Goal: Information Seeking & Learning: Compare options

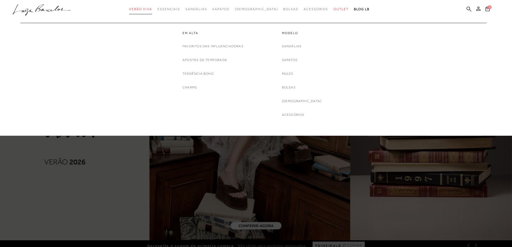
drag, startPoint x: 0, startPoint y: 0, endPoint x: 158, endPoint y: 9, distance: 157.9
click at [152, 9] on span "Verão Viva" at bounding box center [140, 9] width 23 height 4
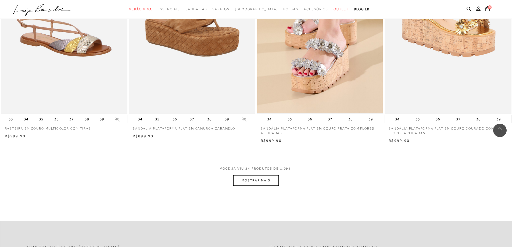
scroll to position [1316, 0]
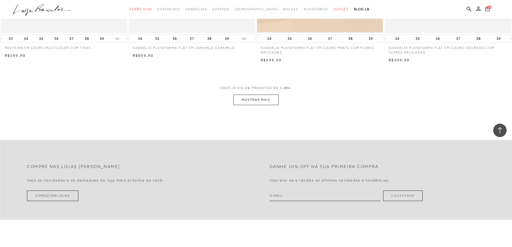
click at [261, 105] on button "MOSTRAR MAIS" at bounding box center [255, 100] width 45 height 10
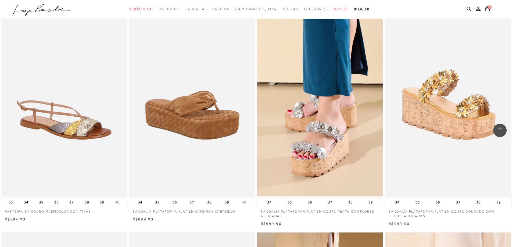
scroll to position [0, 0]
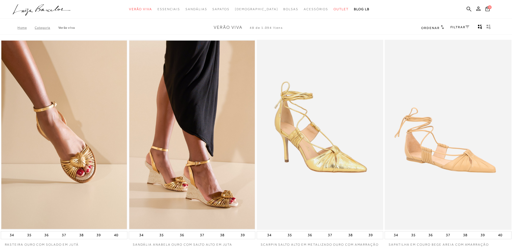
click at [43, 28] on link "Categoria" at bounding box center [46, 28] width 23 height 4
click at [464, 28] on link "FILTRAR" at bounding box center [459, 27] width 19 height 4
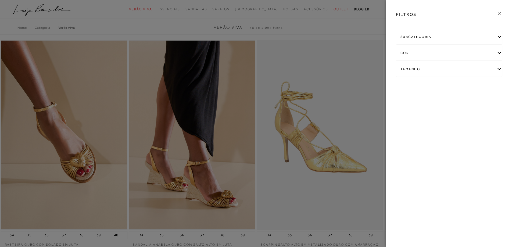
click at [500, 38] on div "subcategoria" at bounding box center [449, 37] width 106 height 14
click at [497, 83] on div "Tamanho" at bounding box center [449, 84] width 106 height 14
click at [498, 35] on div "subcategoria" at bounding box center [449, 37] width 106 height 14
click at [498, 36] on div "subcategoria" at bounding box center [449, 37] width 106 height 14
click at [499, 68] on div "cor" at bounding box center [449, 67] width 106 height 14
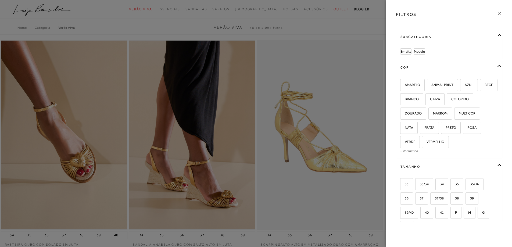
drag, startPoint x: 362, startPoint y: 23, endPoint x: 440, endPoint y: 11, distance: 78.5
click at [362, 23] on div at bounding box center [256, 123] width 512 height 247
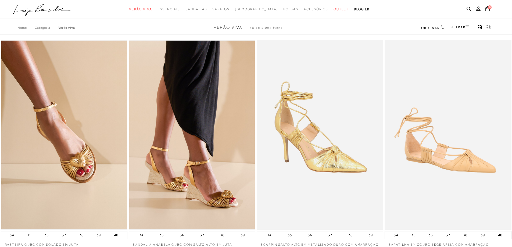
click at [441, 27] on icon at bounding box center [442, 27] width 3 height 4
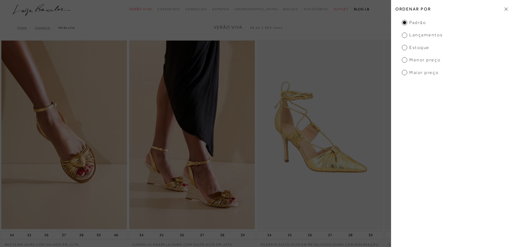
click at [405, 34] on span "Lançamentos" at bounding box center [422, 35] width 41 height 6
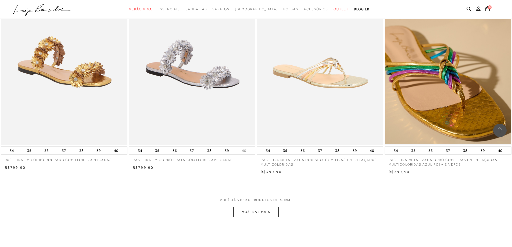
scroll to position [1236, 0]
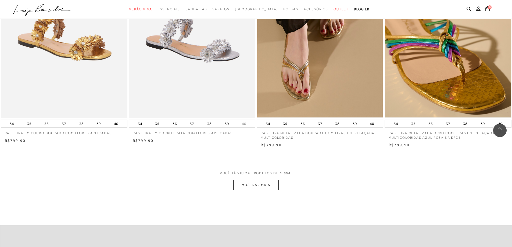
click at [265, 186] on button "MOSTRAR MAIS" at bounding box center [255, 185] width 45 height 10
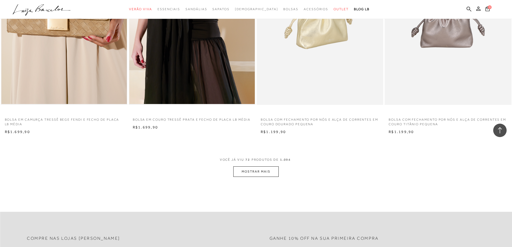
scroll to position [2605, 0]
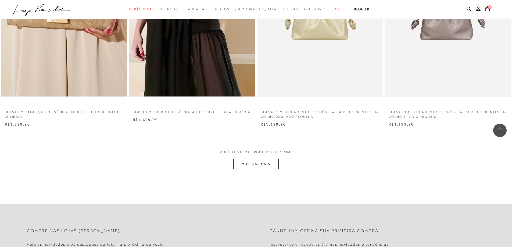
click at [265, 162] on button "MOSTRAR MAIS" at bounding box center [255, 164] width 45 height 10
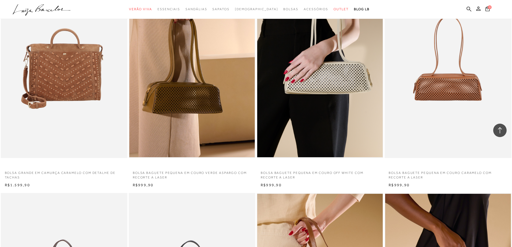
scroll to position [0, 0]
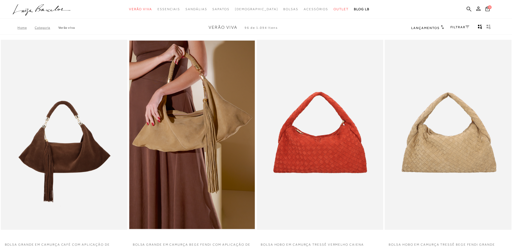
click at [50, 27] on link "Categoria" at bounding box center [46, 28] width 23 height 4
click at [44, 28] on link "Categoria" at bounding box center [46, 28] width 23 height 4
click at [43, 27] on link "Categoria" at bounding box center [46, 28] width 23 height 4
click at [23, 27] on link "Home" at bounding box center [25, 28] width 17 height 4
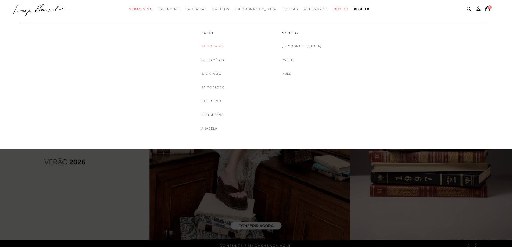
click at [209, 47] on link "Salto Baixo" at bounding box center [212, 47] width 22 height 6
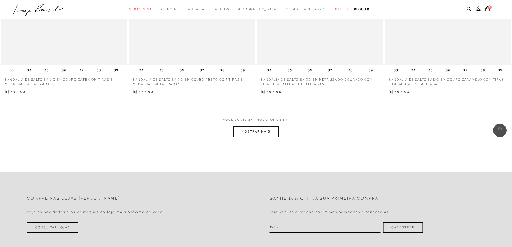
scroll to position [1316, 0]
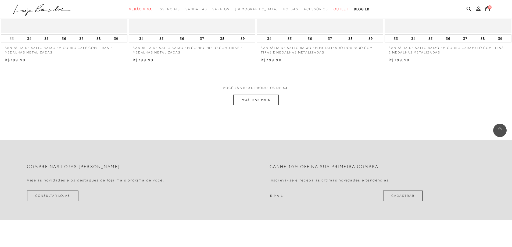
click at [267, 101] on button "MOSTRAR MAIS" at bounding box center [255, 100] width 45 height 10
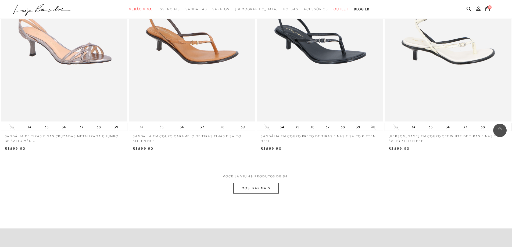
scroll to position [2525, 0]
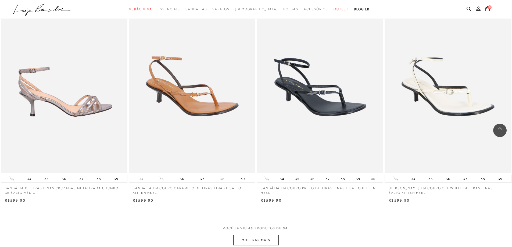
click at [68, 74] on img at bounding box center [64, 79] width 126 height 190
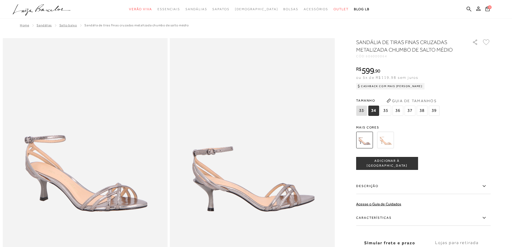
click at [384, 137] on img at bounding box center [385, 140] width 17 height 17
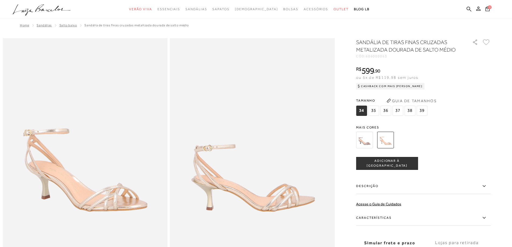
click at [485, 186] on icon at bounding box center [484, 186] width 6 height 7
click at [0, 0] on input "Descrição" at bounding box center [0, 0] width 0 height 0
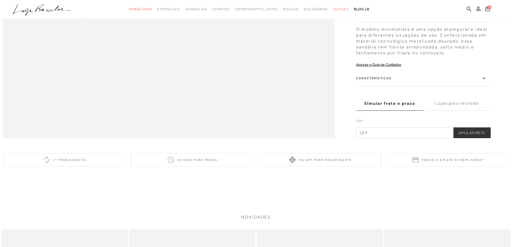
scroll to position [815, 0]
click at [485, 77] on icon at bounding box center [483, 76] width 3 height 2
click at [0, 0] on input "Características" at bounding box center [0, 0] width 0 height 0
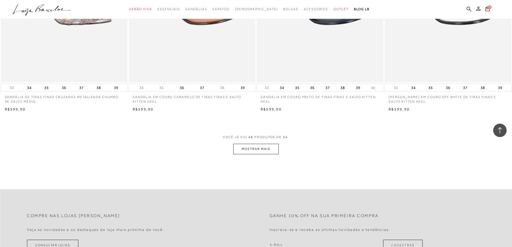
scroll to position [2686, 0]
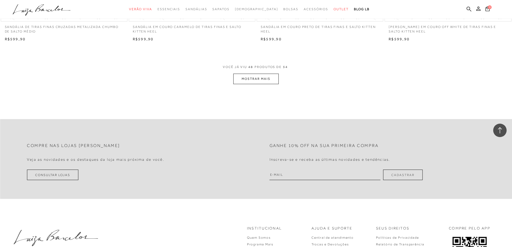
click at [262, 79] on button "MOSTRAR MAIS" at bounding box center [255, 79] width 45 height 10
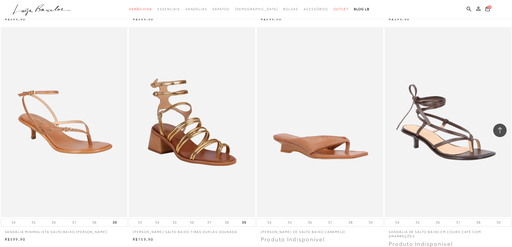
scroll to position [2847, 0]
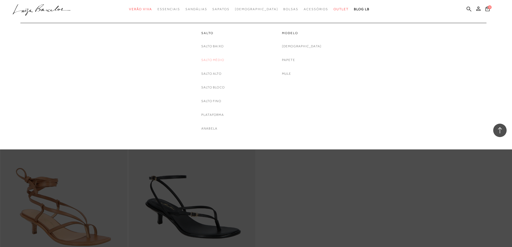
click at [216, 59] on link "Salto Médio" at bounding box center [212, 60] width 23 height 6
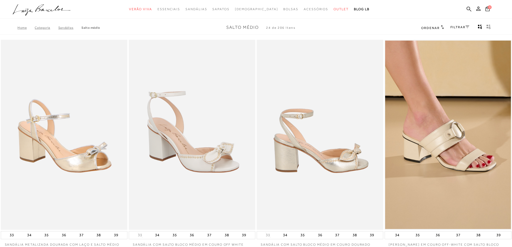
click at [365, 122] on img at bounding box center [320, 135] width 126 height 190
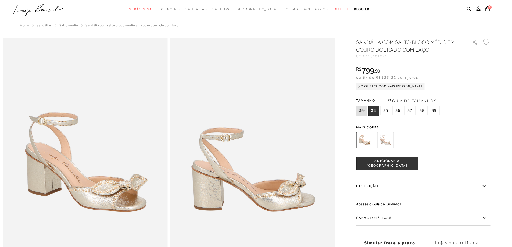
click at [484, 219] on icon at bounding box center [484, 217] width 6 height 7
click at [0, 0] on input "Características" at bounding box center [0, 0] width 0 height 0
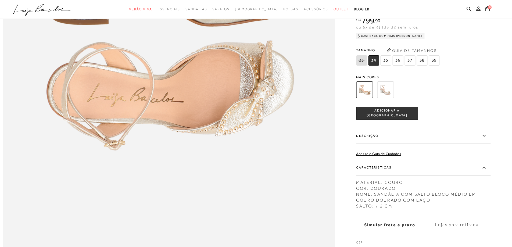
scroll to position [690, 0]
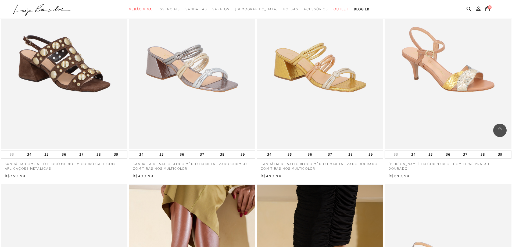
scroll to position [752, 0]
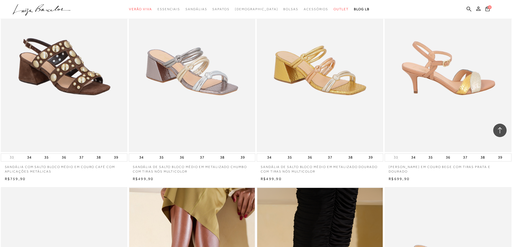
click at [463, 85] on img at bounding box center [448, 57] width 126 height 190
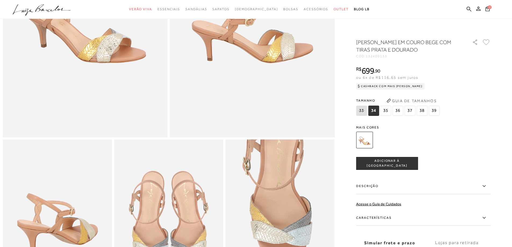
scroll to position [215, 0]
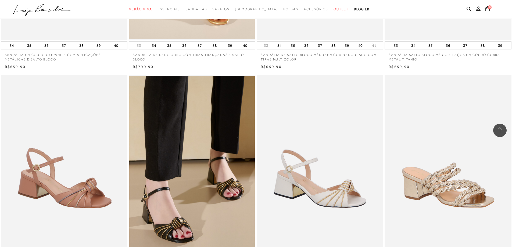
scroll to position [1139, 0]
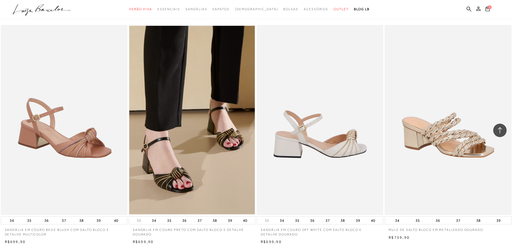
click at [337, 140] on img at bounding box center [320, 120] width 126 height 190
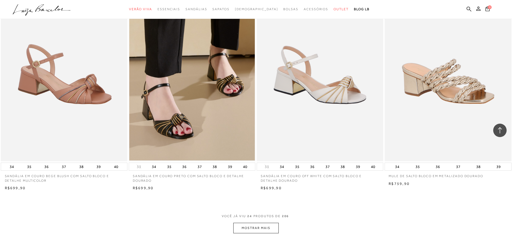
scroll to position [1246, 0]
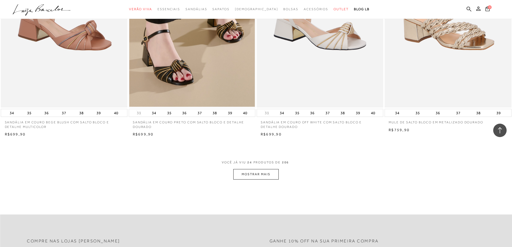
click at [268, 175] on button "MOSTRAR MAIS" at bounding box center [255, 174] width 45 height 10
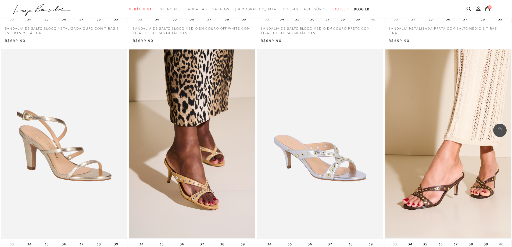
scroll to position [1810, 0]
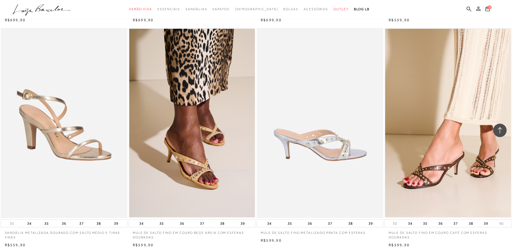
click at [331, 136] on img at bounding box center [320, 123] width 126 height 190
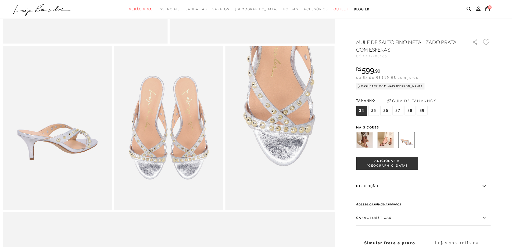
click at [483, 218] on icon at bounding box center [484, 217] width 6 height 7
click at [0, 0] on input "Características" at bounding box center [0, 0] width 0 height 0
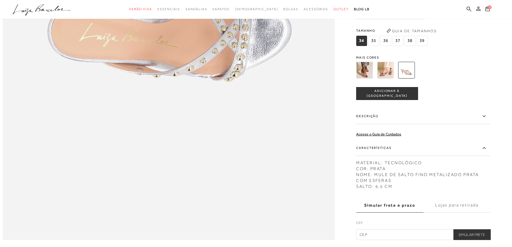
scroll to position [735, 0]
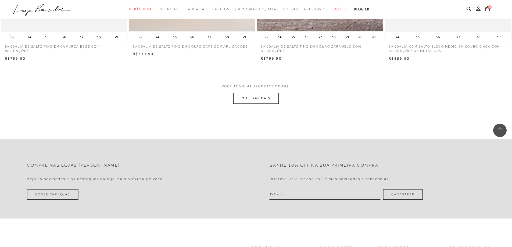
scroll to position [2697, 0]
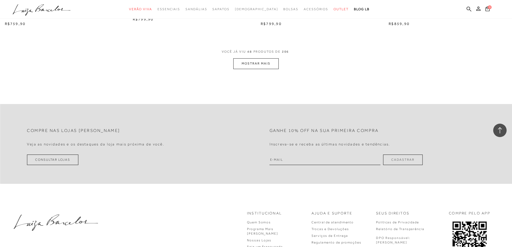
click at [262, 62] on button "MOSTRAR MAIS" at bounding box center [255, 63] width 45 height 10
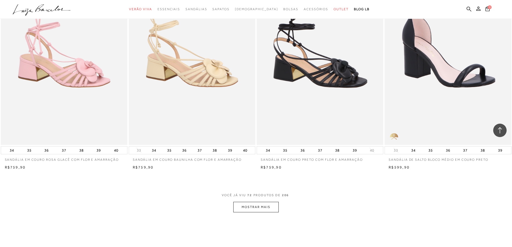
scroll to position [3932, 0]
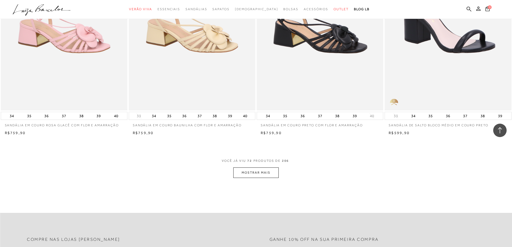
click at [260, 174] on button "MOSTRAR MAIS" at bounding box center [255, 172] width 45 height 10
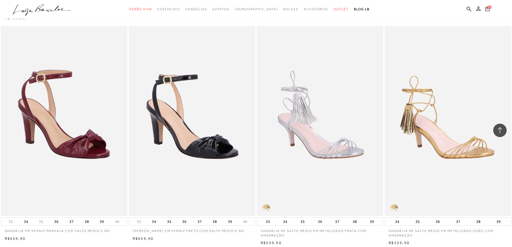
scroll to position [5168, 0]
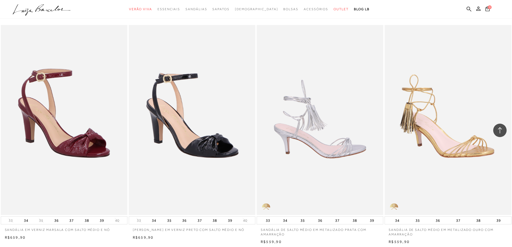
click at [338, 157] on img at bounding box center [320, 120] width 126 height 190
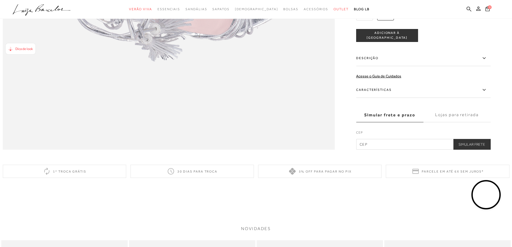
scroll to position [803, 0]
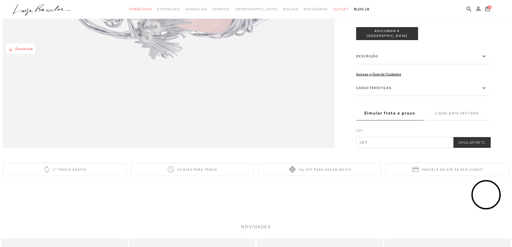
click at [485, 91] on icon at bounding box center [484, 88] width 6 height 7
click at [0, 0] on input "Características" at bounding box center [0, 0] width 0 height 0
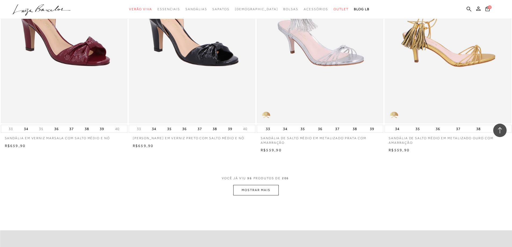
scroll to position [5356, 0]
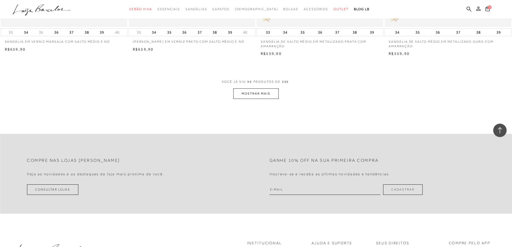
click at [255, 92] on button "MOSTRAR MAIS" at bounding box center [255, 93] width 45 height 10
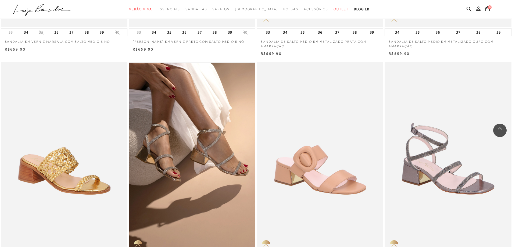
scroll to position [5383, 0]
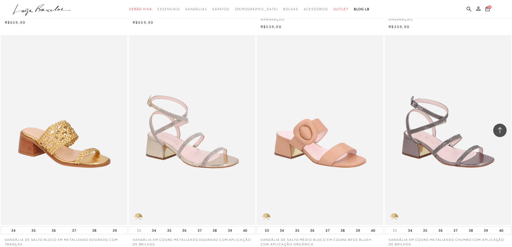
click at [194, 128] on img at bounding box center [192, 130] width 126 height 190
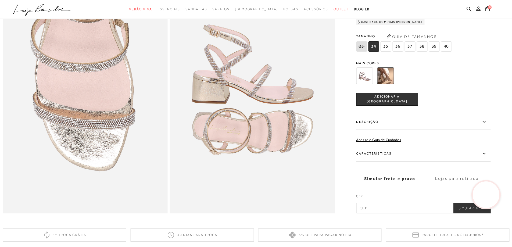
scroll to position [484, 0]
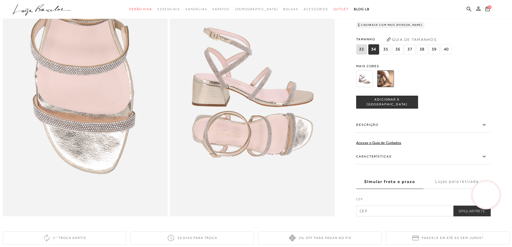
click at [486, 160] on icon at bounding box center [484, 156] width 6 height 7
click at [0, 0] on input "Características" at bounding box center [0, 0] width 0 height 0
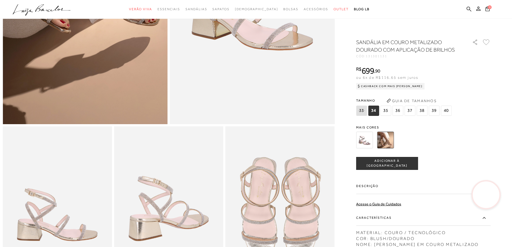
scroll to position [55, 0]
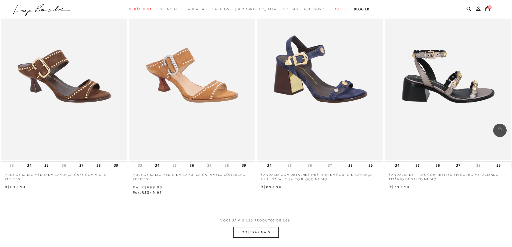
scroll to position [6618, 0]
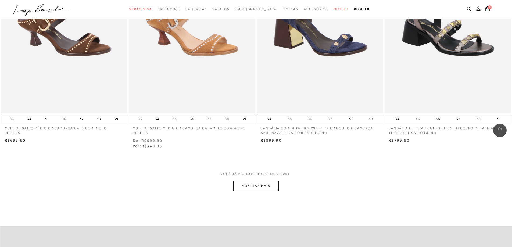
click at [272, 186] on button "MOSTRAR MAIS" at bounding box center [255, 185] width 45 height 10
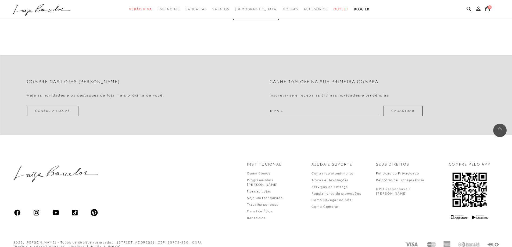
scroll to position [7985, 0]
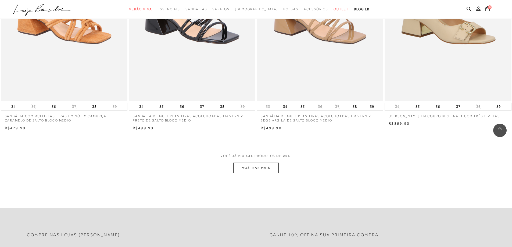
click at [270, 166] on button "MOSTRAR MAIS" at bounding box center [255, 168] width 45 height 10
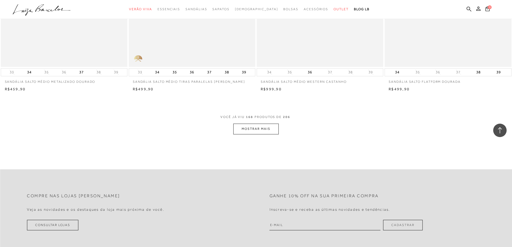
scroll to position [9382, 0]
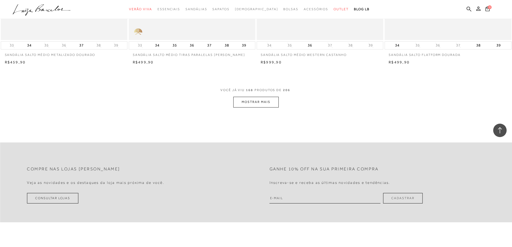
click at [267, 101] on button "MOSTRAR MAIS" at bounding box center [255, 102] width 45 height 10
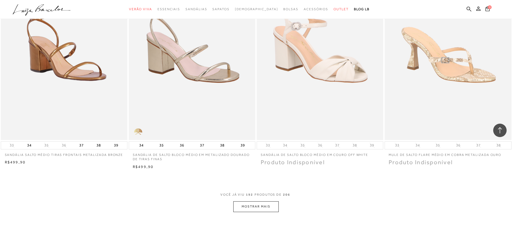
scroll to position [10725, 0]
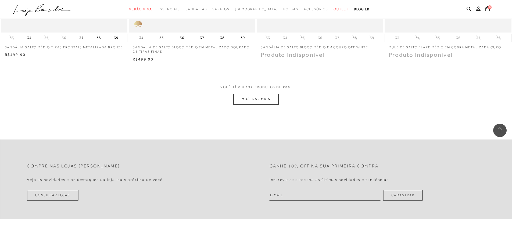
click at [263, 101] on button "MOSTRAR MAIS" at bounding box center [255, 99] width 45 height 10
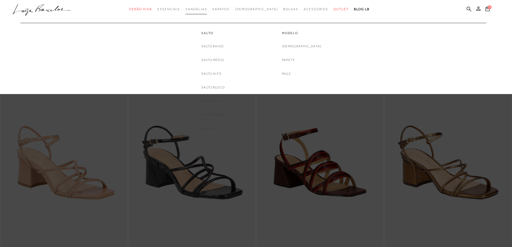
scroll to position [0, 0]
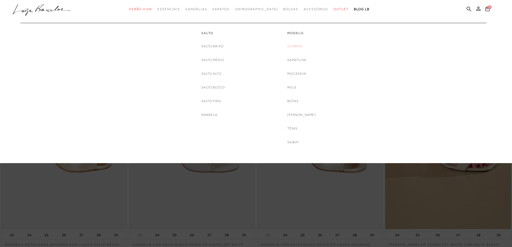
click at [299, 47] on link "Scarpin" at bounding box center [294, 47] width 15 height 6
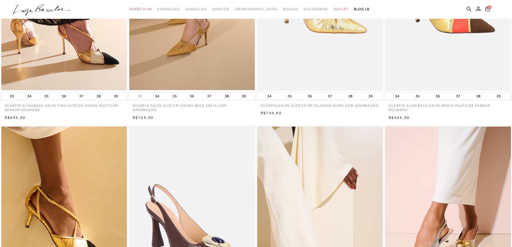
scroll to position [188, 0]
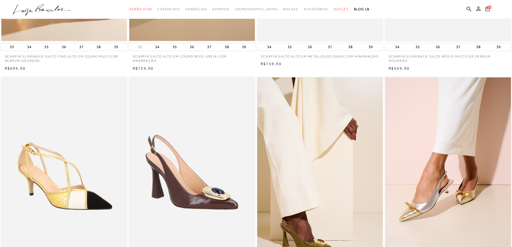
click at [86, 121] on img at bounding box center [64, 172] width 126 height 190
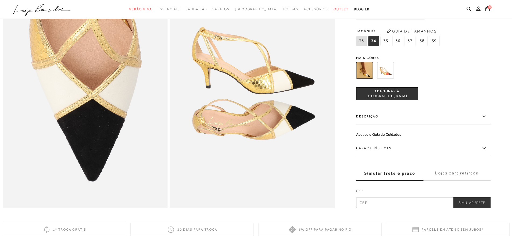
click at [484, 151] on icon at bounding box center [484, 148] width 6 height 7
click at [0, 0] on input "Características" at bounding box center [0, 0] width 0 height 0
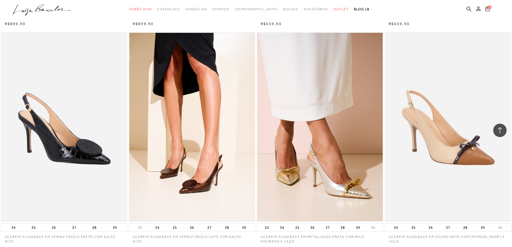
scroll to position [779, 0]
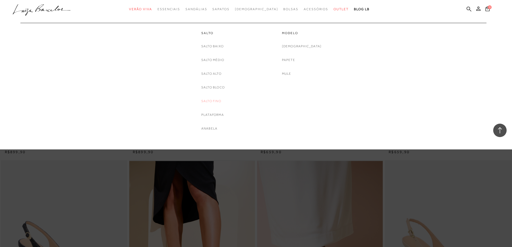
click at [210, 100] on link "Salto Fino" at bounding box center [211, 101] width 20 height 6
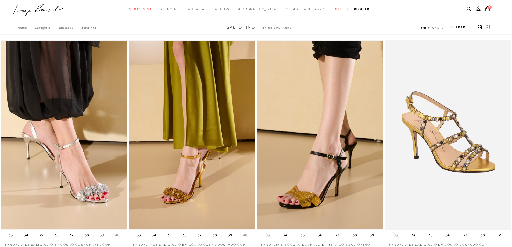
click at [480, 160] on img at bounding box center [448, 135] width 126 height 190
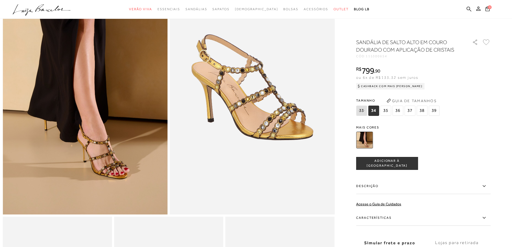
scroll to position [81, 0]
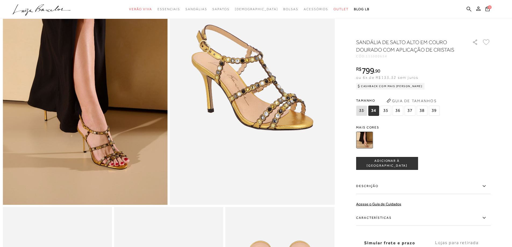
click at [485, 218] on icon at bounding box center [483, 218] width 3 height 2
click at [0, 0] on input "Características" at bounding box center [0, 0] width 0 height 0
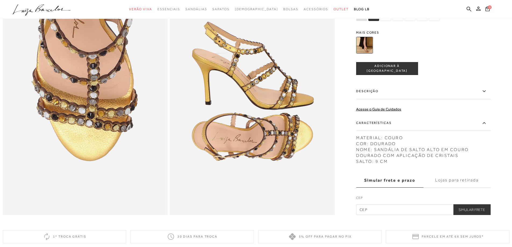
scroll to position [487, 0]
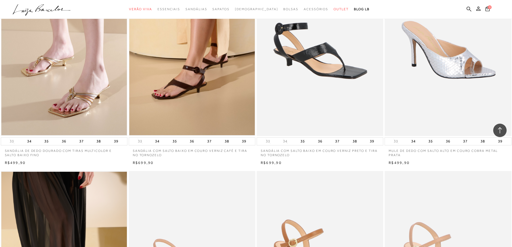
scroll to position [537, 0]
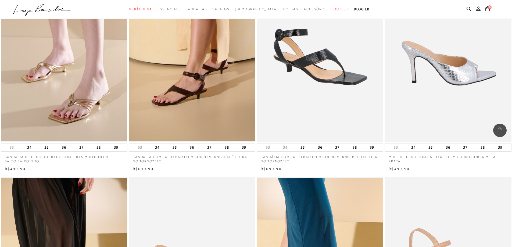
click at [437, 96] on img at bounding box center [448, 47] width 126 height 190
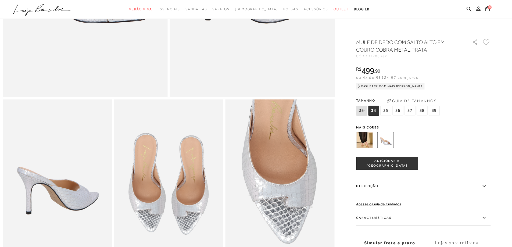
scroll to position [134, 0]
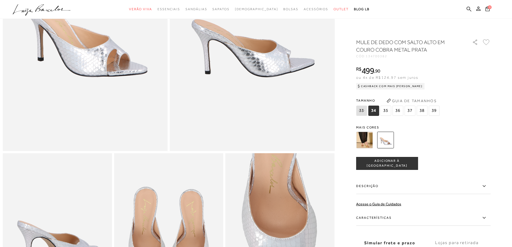
click at [369, 139] on img at bounding box center [364, 140] width 17 height 17
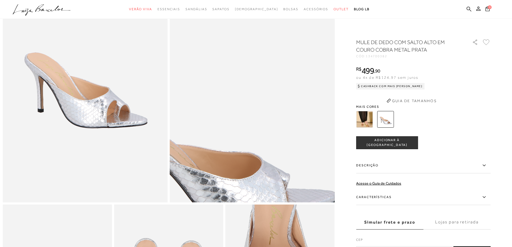
scroll to position [134, 0]
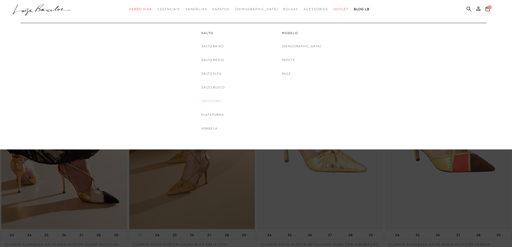
click at [210, 100] on link "Salto Fino" at bounding box center [211, 101] width 20 height 6
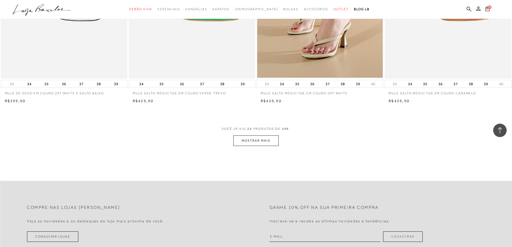
scroll to position [1289, 0]
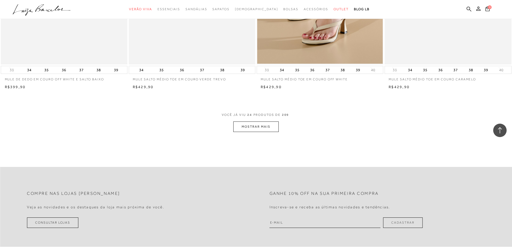
click at [253, 124] on button "MOSTRAR MAIS" at bounding box center [255, 126] width 45 height 10
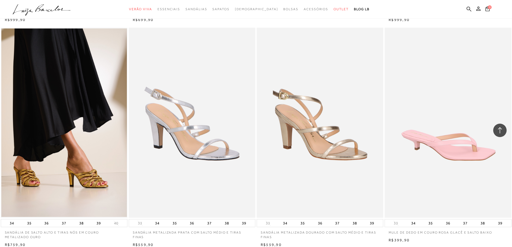
scroll to position [1826, 0]
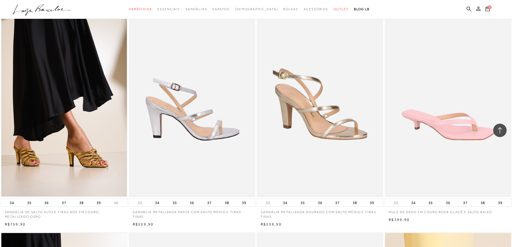
click at [219, 117] on img at bounding box center [192, 102] width 126 height 190
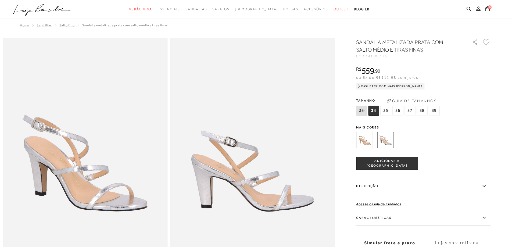
click at [485, 218] on icon at bounding box center [483, 218] width 3 height 2
click at [0, 0] on input "Características" at bounding box center [0, 0] width 0 height 0
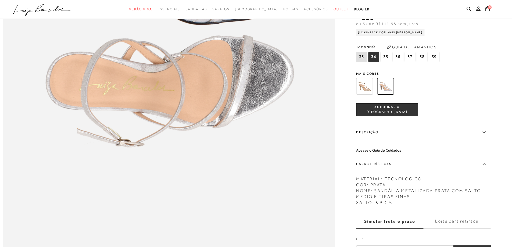
scroll to position [820, 0]
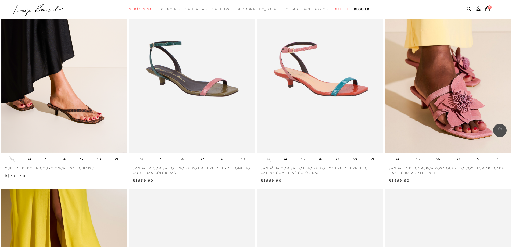
scroll to position [2256, 0]
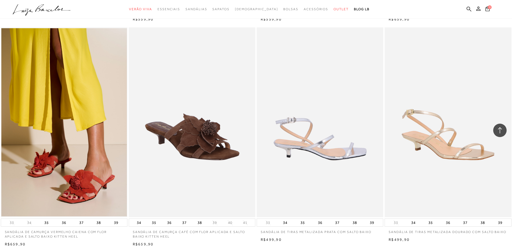
click at [309, 137] on img at bounding box center [320, 122] width 126 height 190
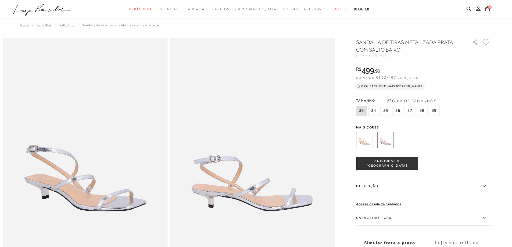
click at [486, 219] on icon at bounding box center [484, 217] width 6 height 7
click at [0, 0] on input "Características" at bounding box center [0, 0] width 0 height 0
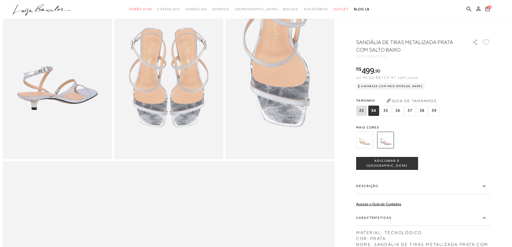
scroll to position [270, 0]
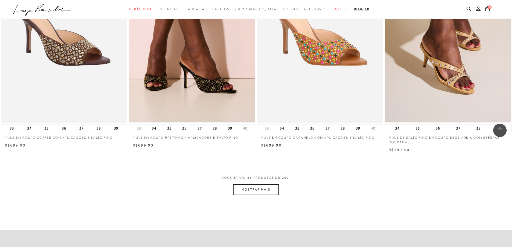
scroll to position [2629, 0]
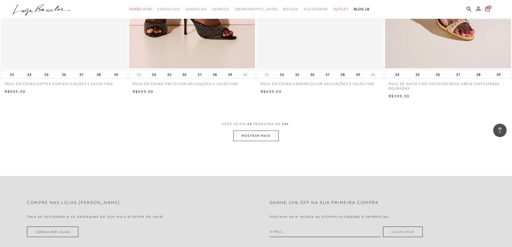
click at [265, 134] on button "MOSTRAR MAIS" at bounding box center [255, 136] width 45 height 10
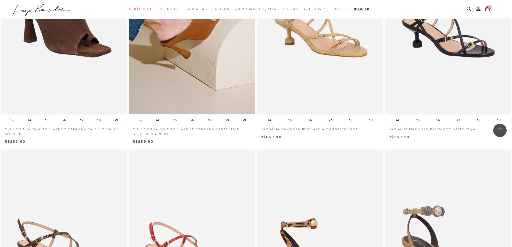
scroll to position [3918, 0]
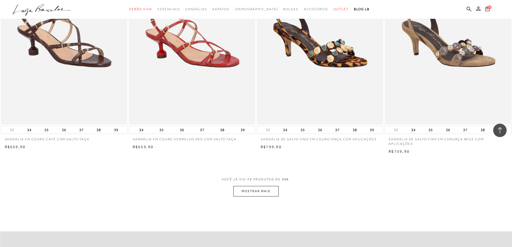
click at [266, 195] on button "MOSTRAR MAIS" at bounding box center [255, 191] width 45 height 10
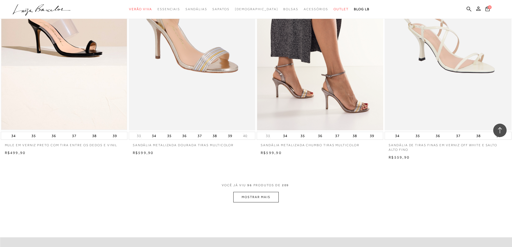
scroll to position [5369, 0]
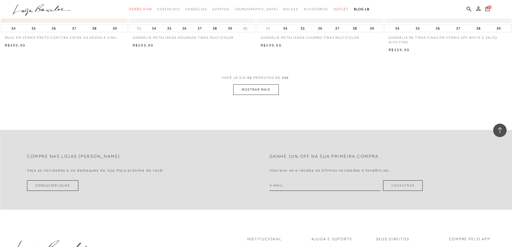
click at [257, 87] on button "MOSTRAR MAIS" at bounding box center [255, 89] width 45 height 10
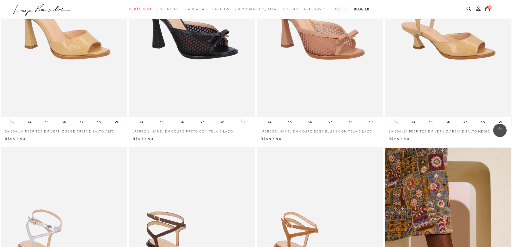
scroll to position [6336, 0]
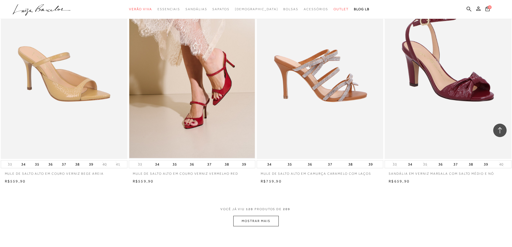
scroll to position [6685, 0]
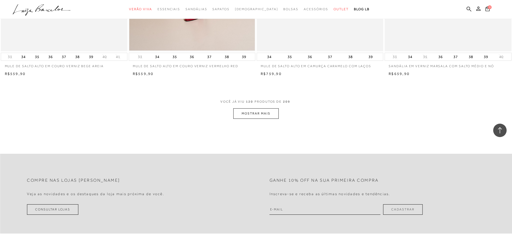
click at [266, 116] on button "MOSTRAR MAIS" at bounding box center [255, 113] width 45 height 10
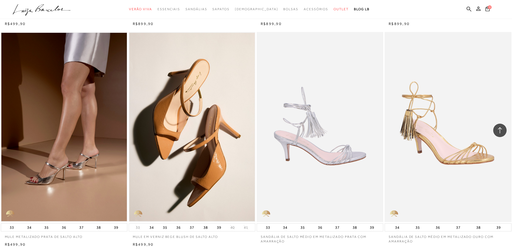
scroll to position [7706, 0]
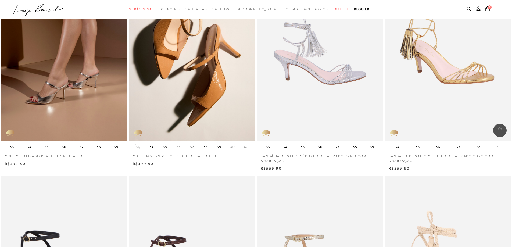
click at [345, 68] on img at bounding box center [320, 46] width 126 height 190
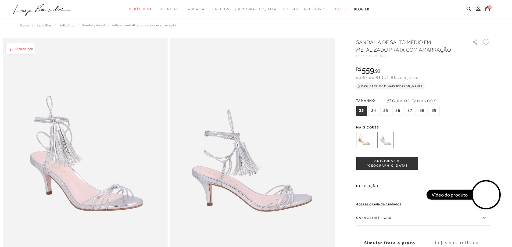
click at [486, 214] on icon at bounding box center [484, 217] width 6 height 7
click at [0, 0] on input "Características" at bounding box center [0, 0] width 0 height 0
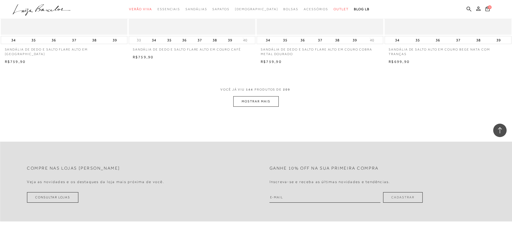
click at [261, 104] on button "MOSTRAR MAIS" at bounding box center [255, 101] width 45 height 10
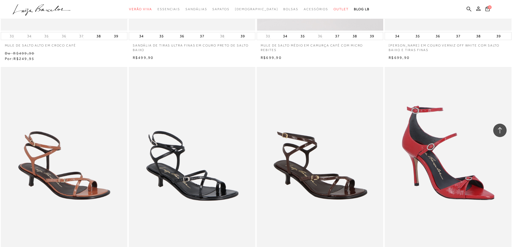
scroll to position [9299, 0]
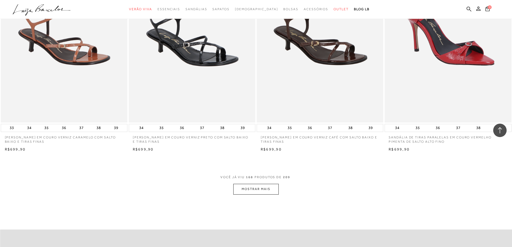
click at [263, 191] on button "MOSTRAR MAIS" at bounding box center [255, 189] width 45 height 10
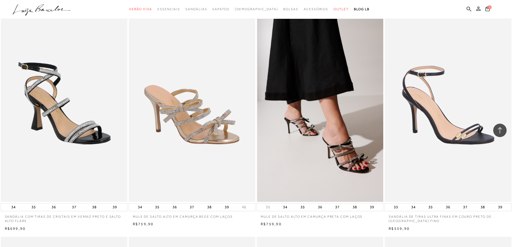
scroll to position [9890, 0]
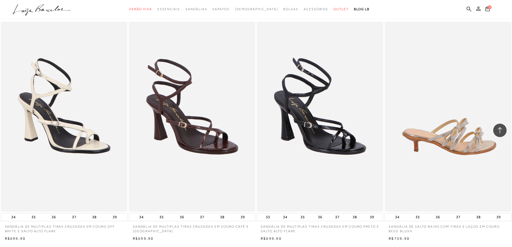
click at [454, 137] on img at bounding box center [448, 117] width 126 height 190
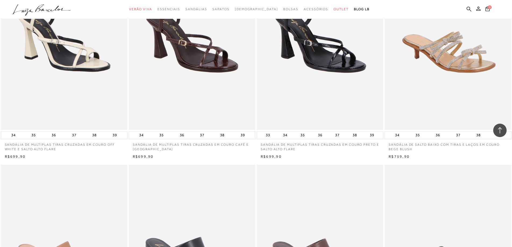
scroll to position [10375, 0]
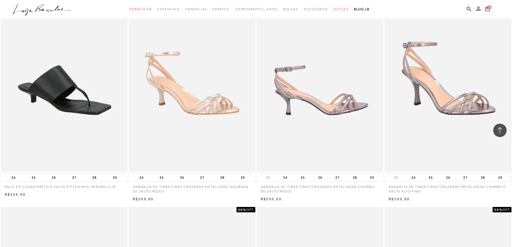
click at [330, 94] on img at bounding box center [320, 77] width 126 height 190
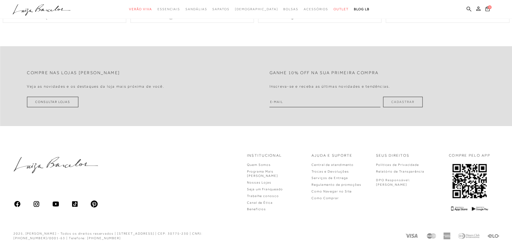
click at [0, 0] on input "Características" at bounding box center [0, 0] width 0 height 0
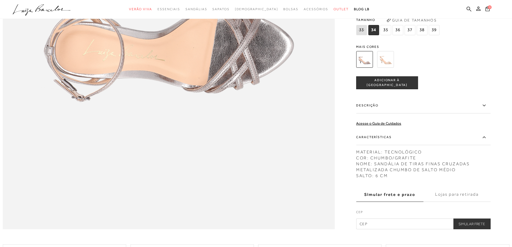
scroll to position [647, 0]
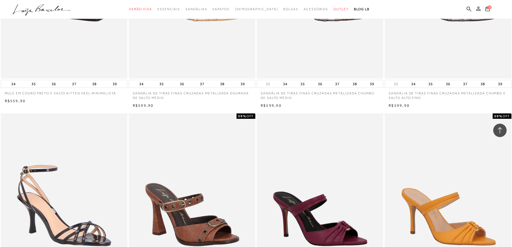
scroll to position [10643, 0]
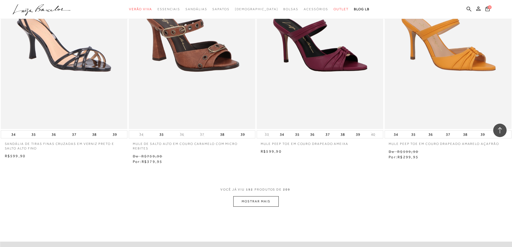
click at [257, 201] on button "MOSTRAR MAIS" at bounding box center [255, 201] width 45 height 10
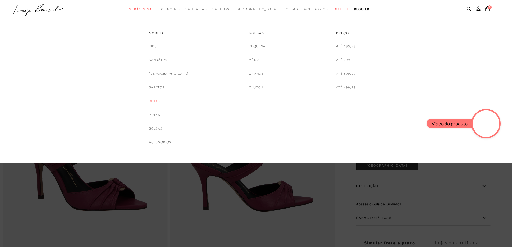
click at [160, 102] on link "Botas" at bounding box center [154, 101] width 11 height 6
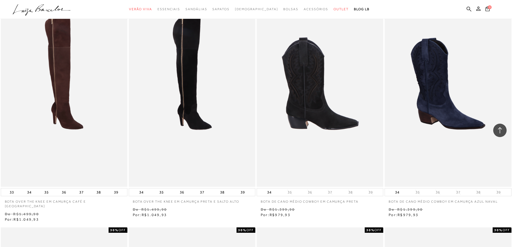
scroll to position [537, 0]
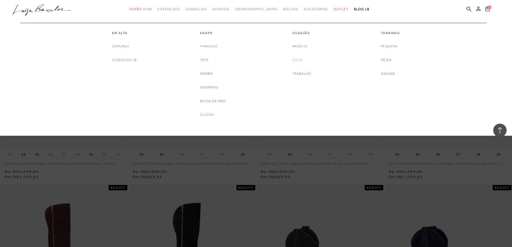
click at [298, 60] on link "Festa" at bounding box center [297, 60] width 11 height 6
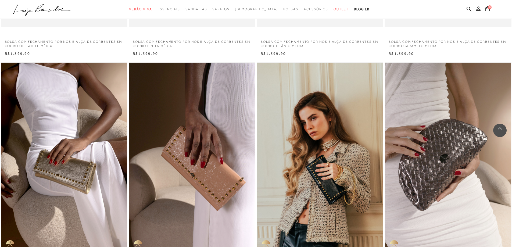
scroll to position [107, 0]
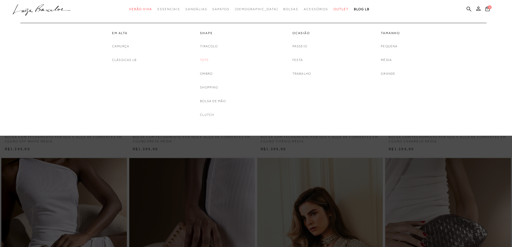
click at [200, 60] on link "Tote" at bounding box center [204, 60] width 9 height 6
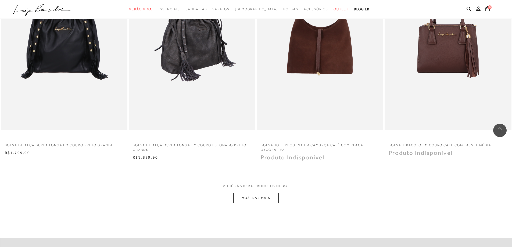
scroll to position [1262, 0]
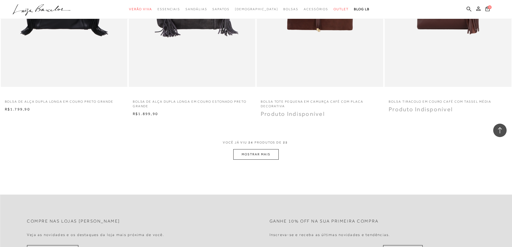
click at [253, 158] on button "MOSTRAR MAIS" at bounding box center [255, 154] width 45 height 10
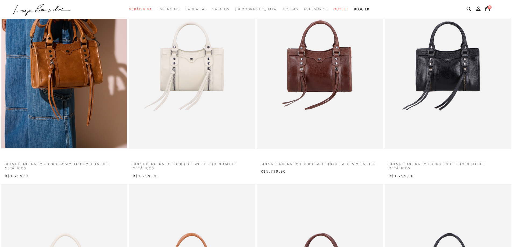
scroll to position [0, 0]
